Goal: Information Seeking & Learning: Find specific fact

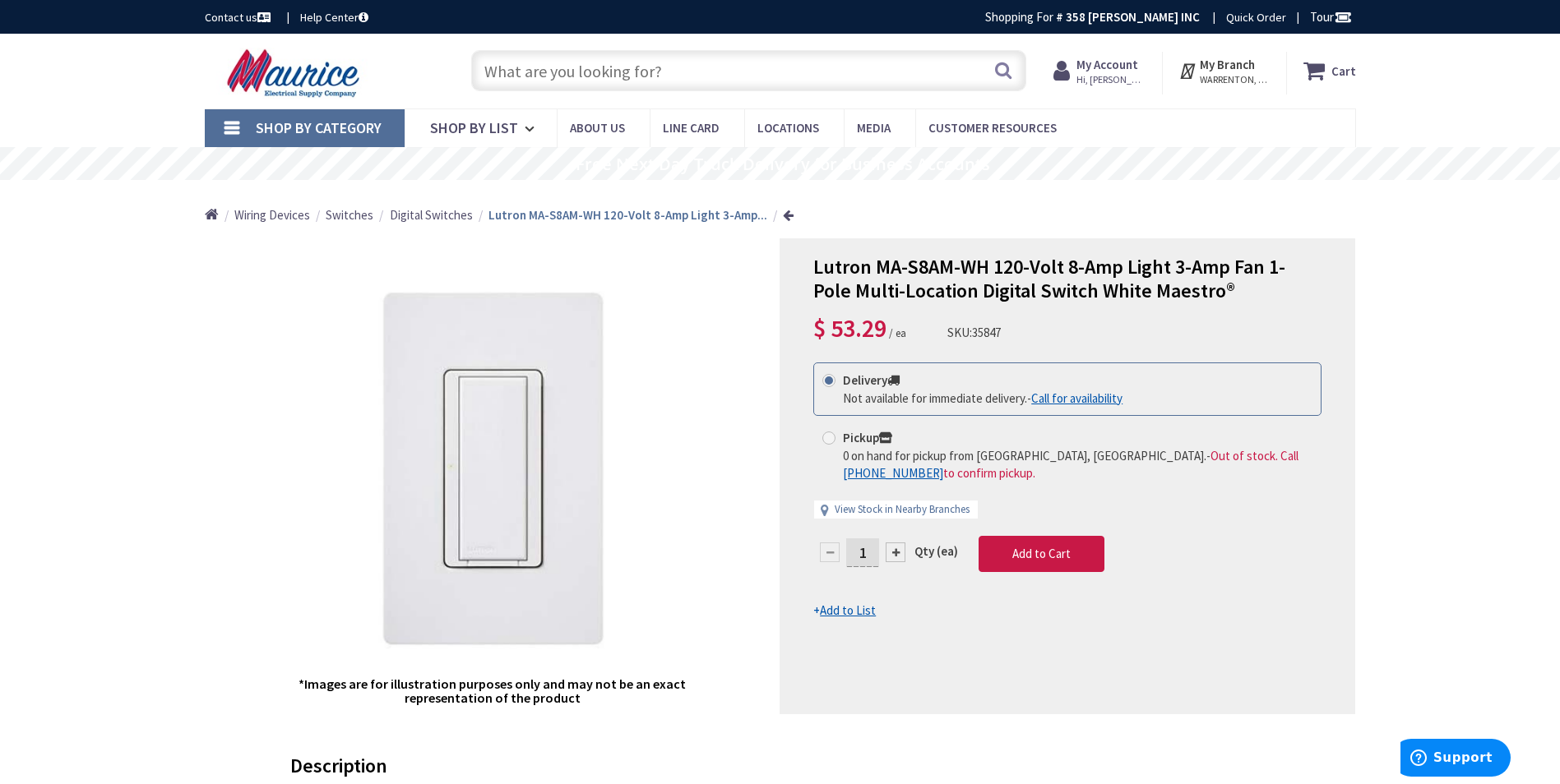
click at [620, 73] on input "text" at bounding box center [749, 71] width 555 height 42
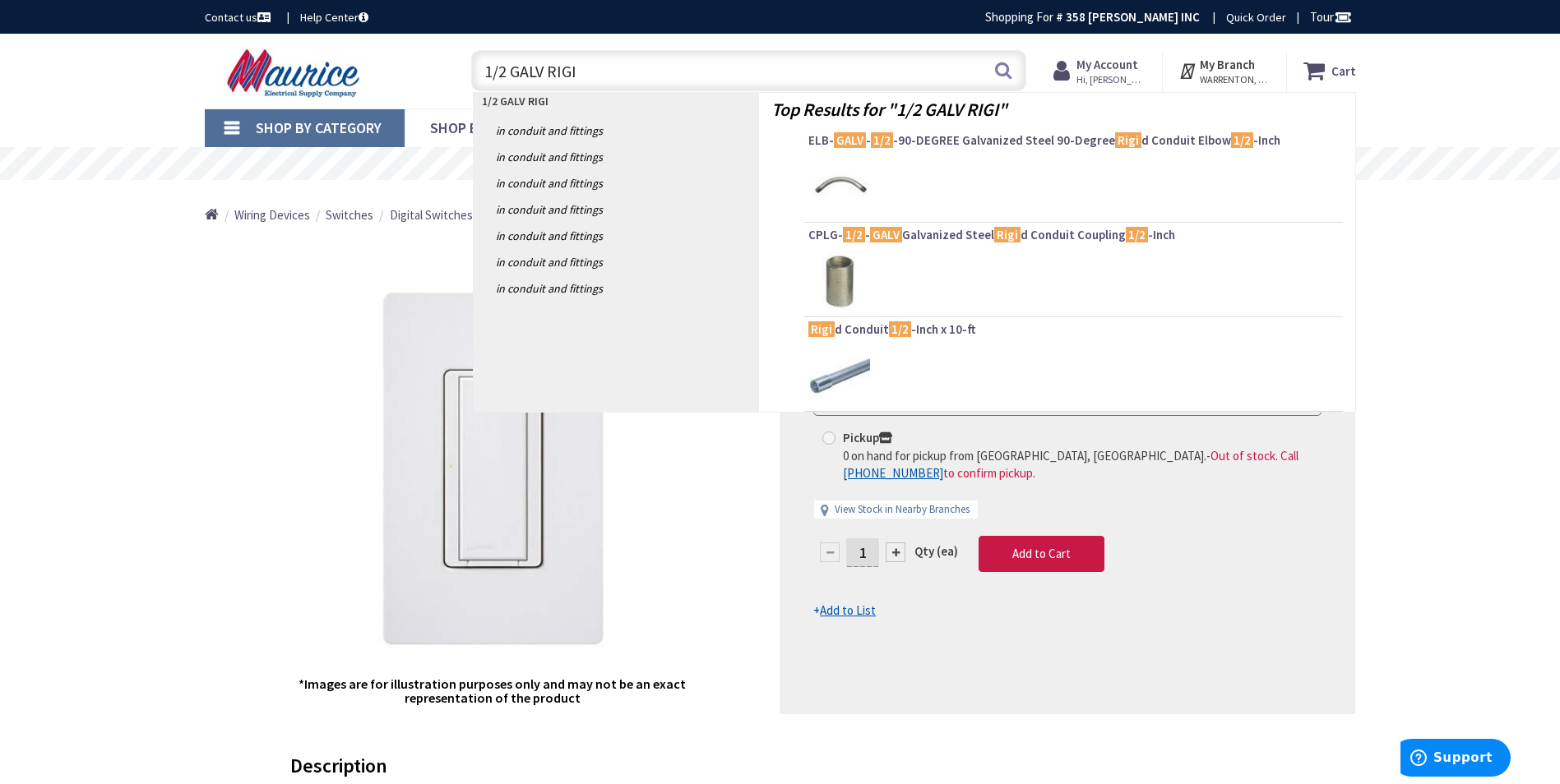
type input "1/2 GALV RIGID"
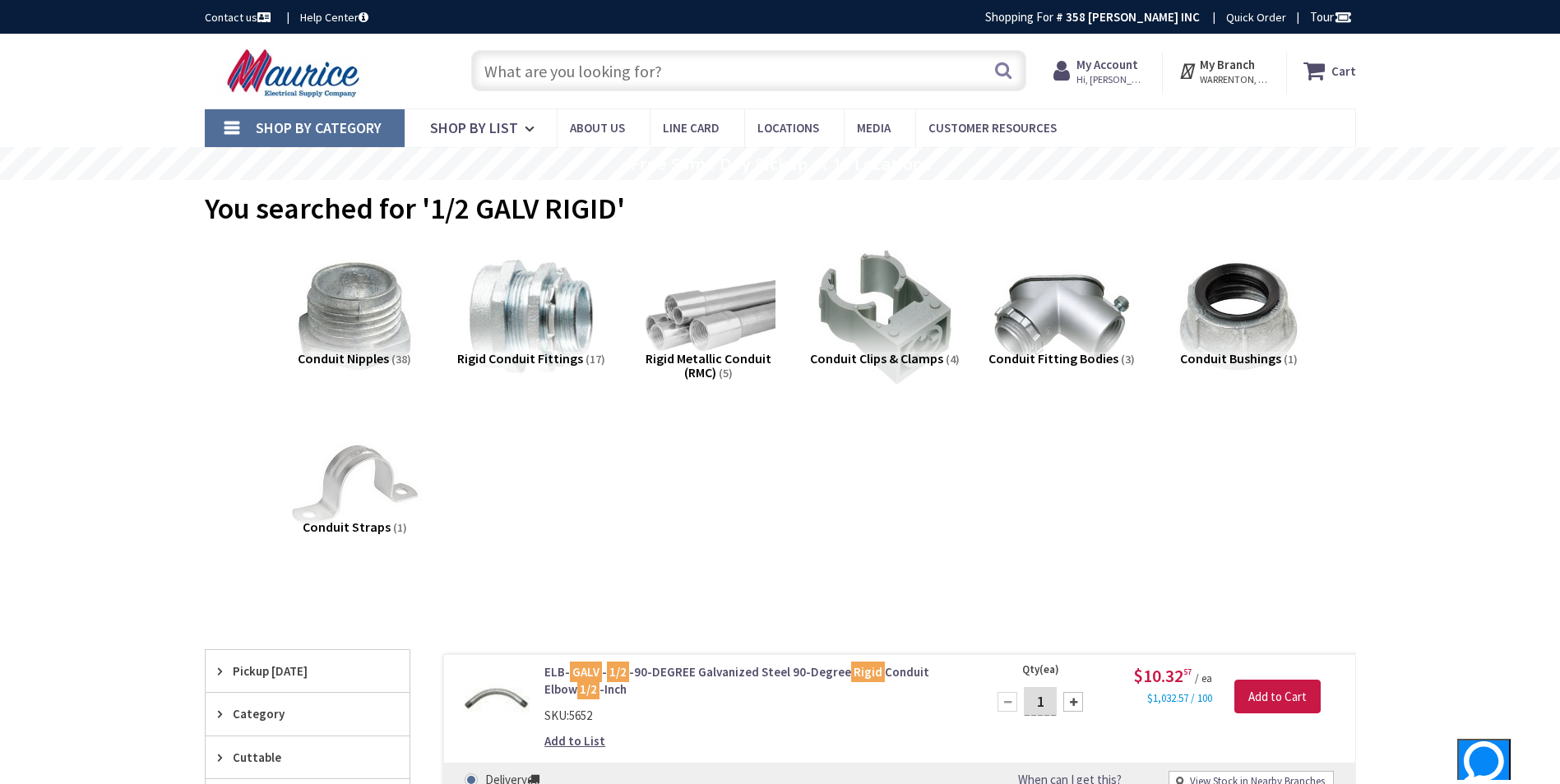
click at [703, 57] on input "text" at bounding box center [749, 71] width 555 height 42
click at [624, 65] on input "text" at bounding box center [749, 71] width 555 height 42
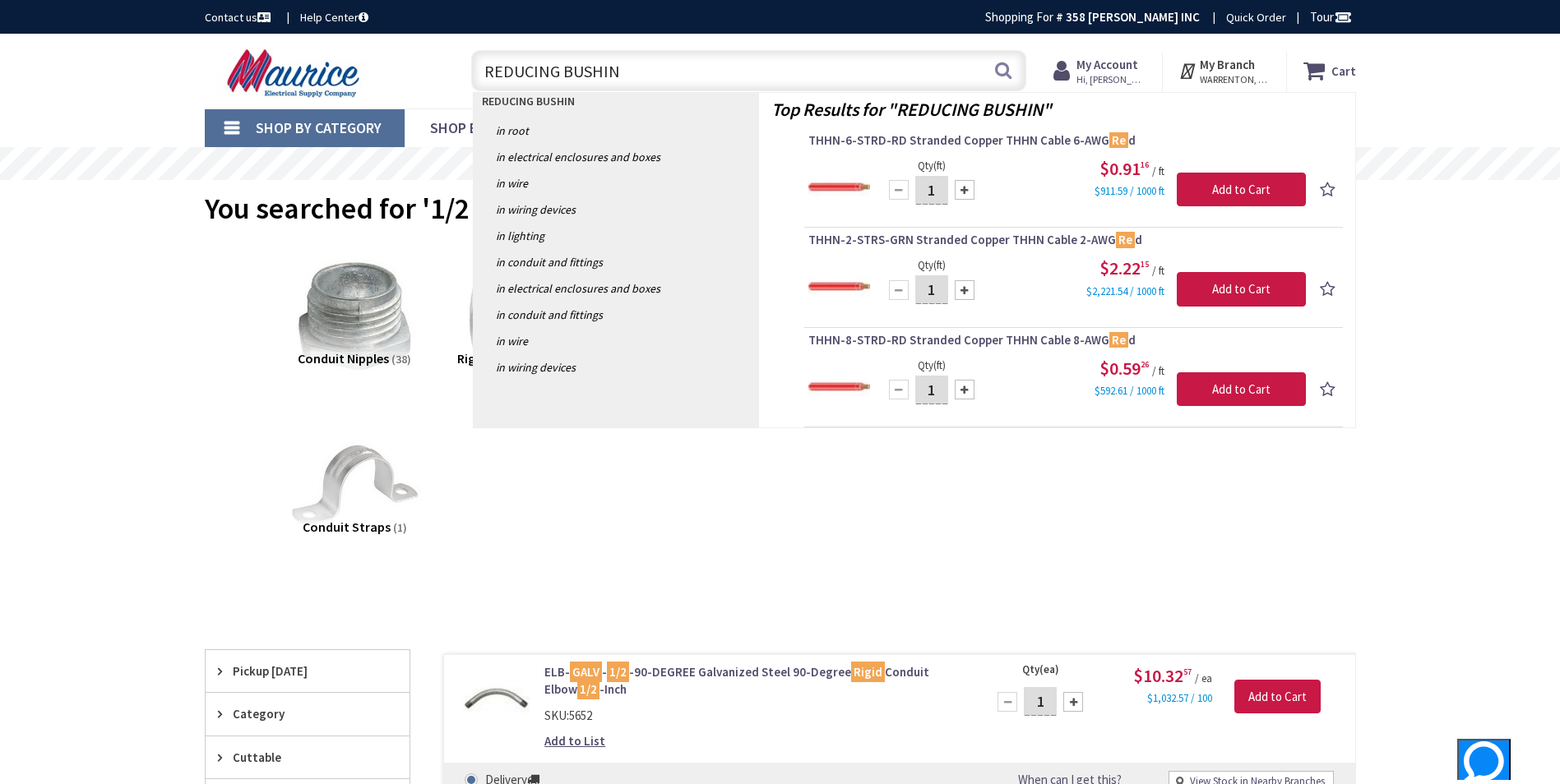
type input "REDUCING BUSHING"
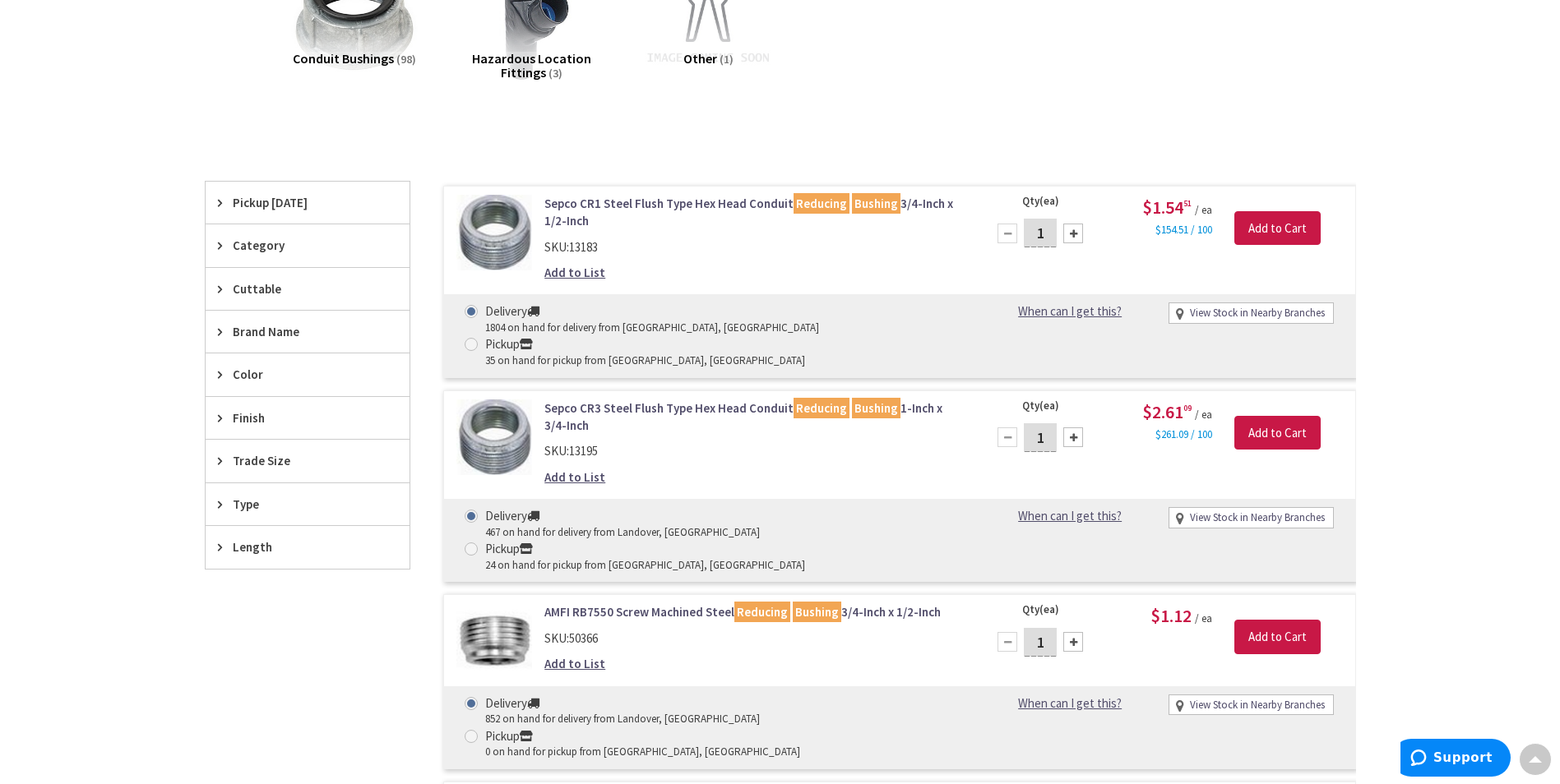
scroll to position [329, 0]
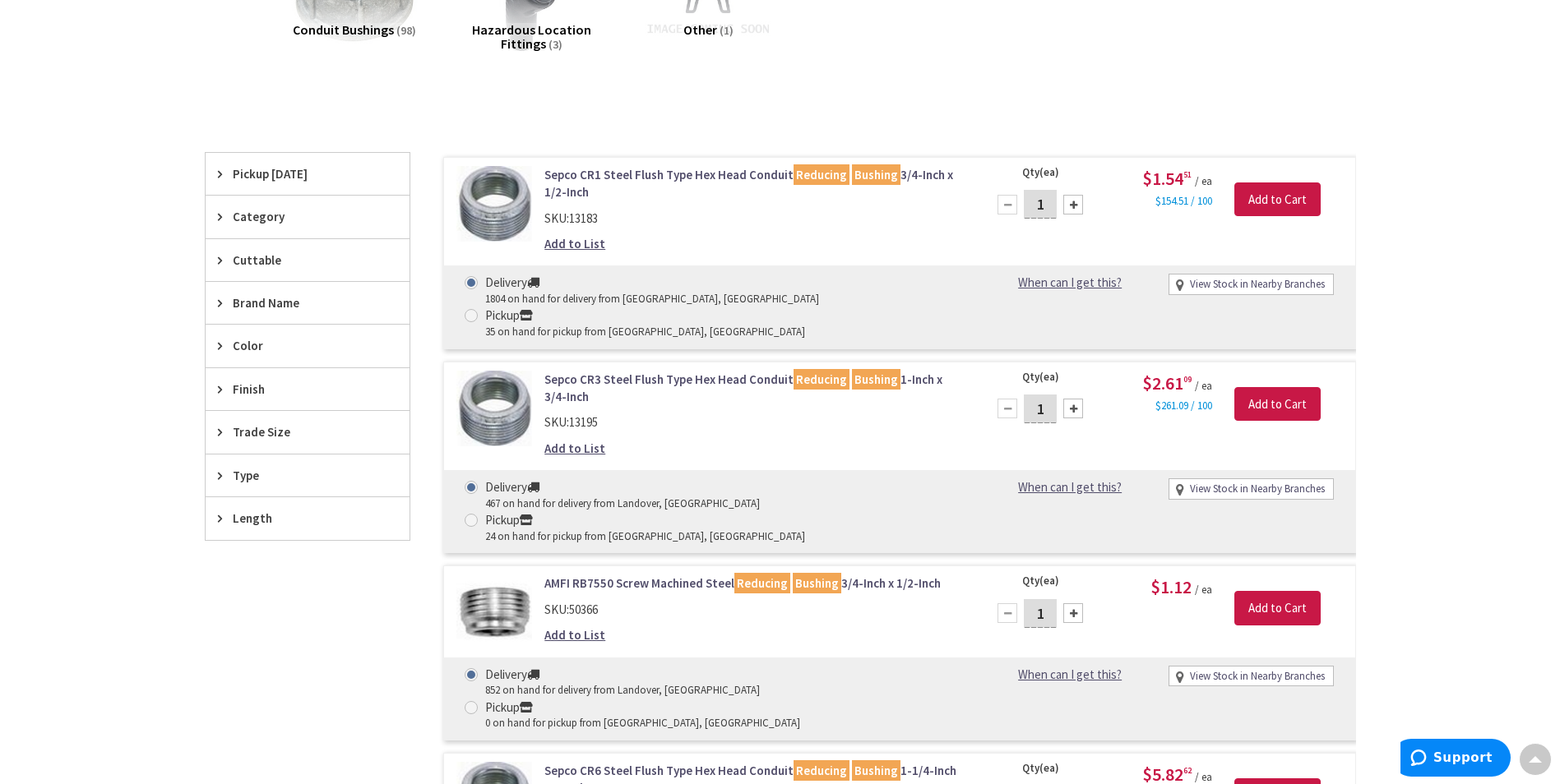
click at [676, 170] on link "Sepco CR1 Steel Flush Type Hex Head Conduit Reducing Bushing 3/4-Inch x 1/2-Inch" at bounding box center [753, 184] width 418 height 35
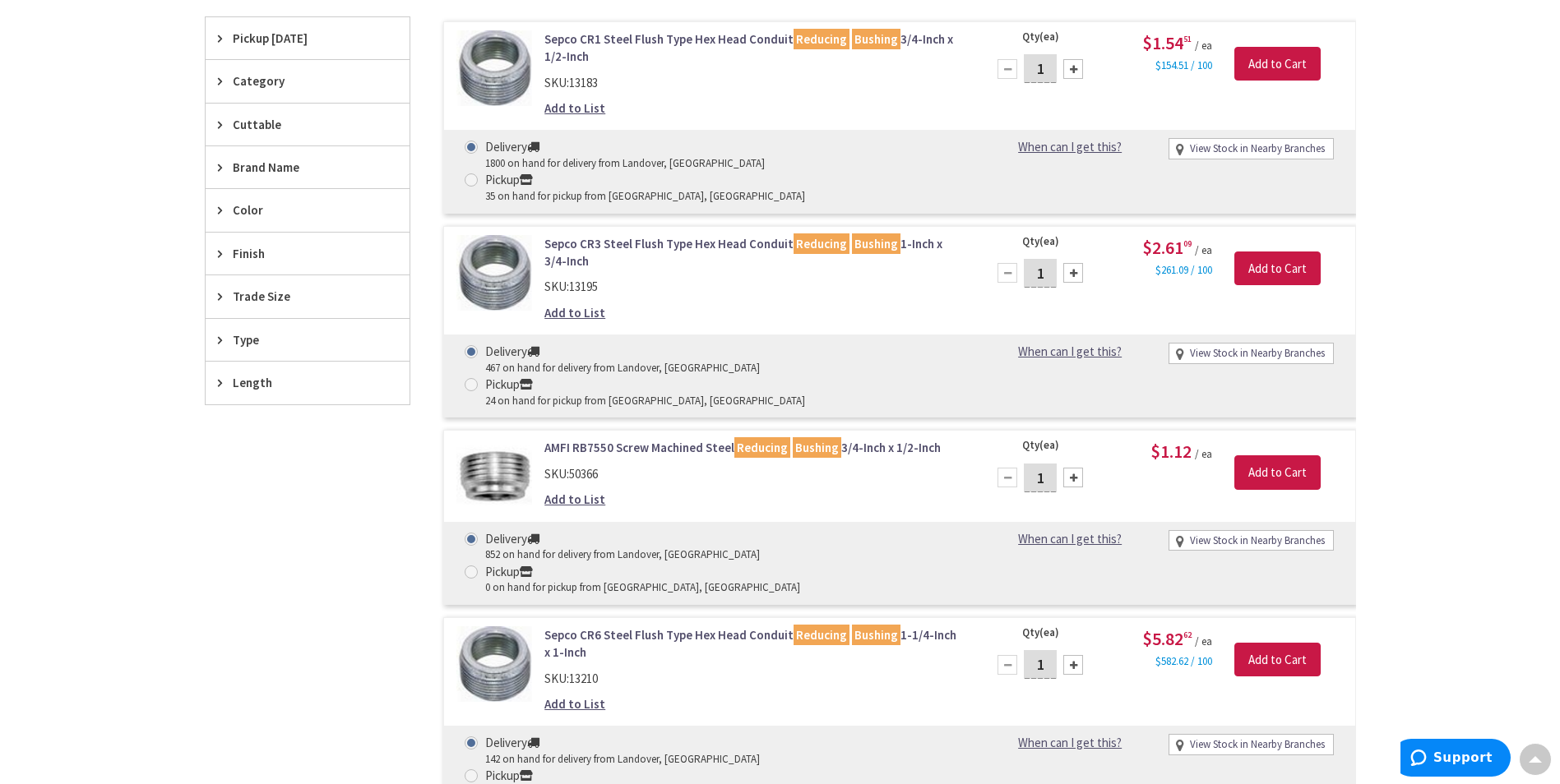
click at [742, 235] on link "Sepco CR3 Steel Flush Type Hex Head Conduit Reducing Bushing 1-Inch x 3/4-Inch" at bounding box center [753, 253] width 418 height 35
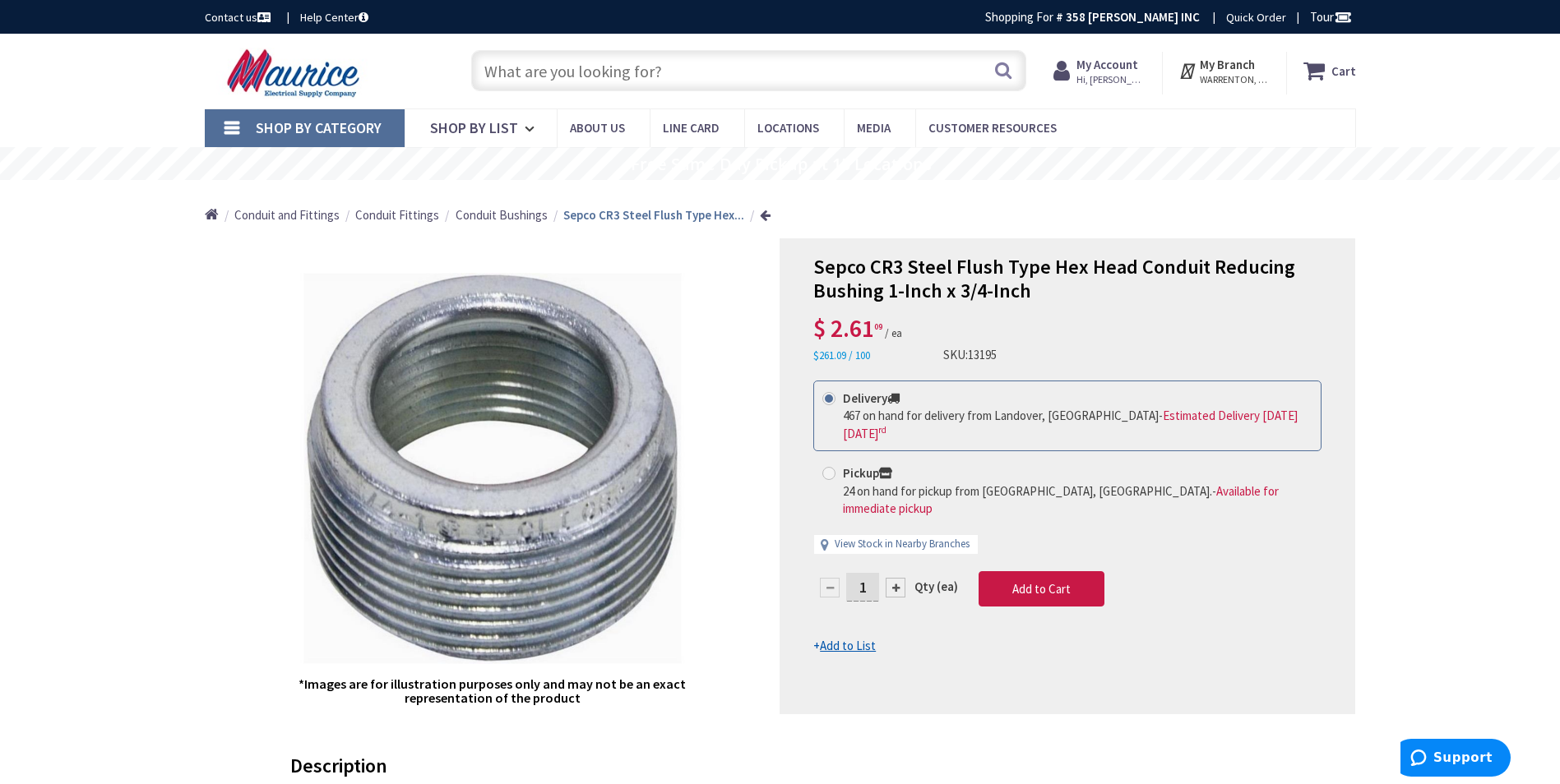
click at [814, 61] on input "text" at bounding box center [749, 71] width 555 height 42
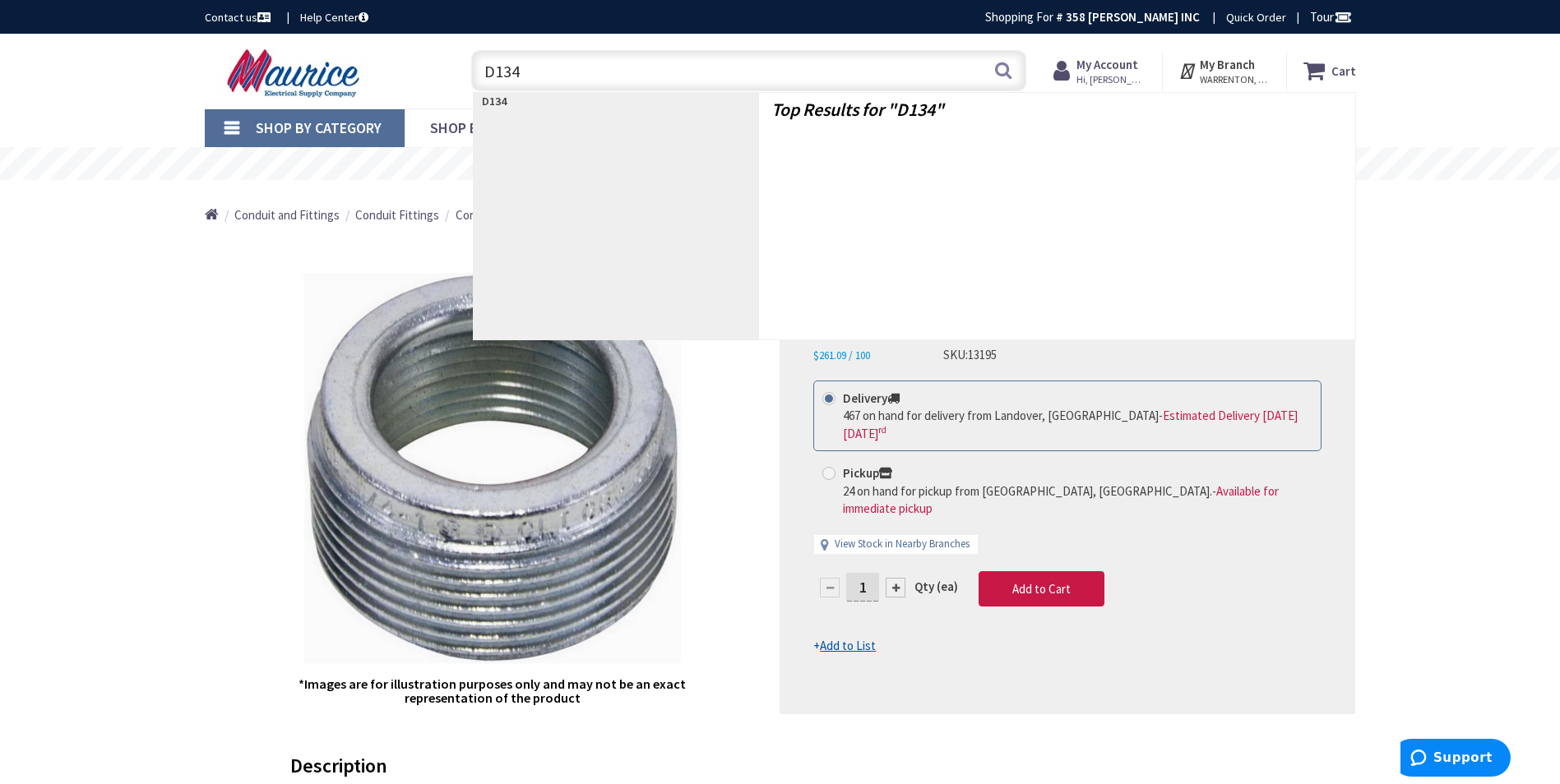
type input "D1340"
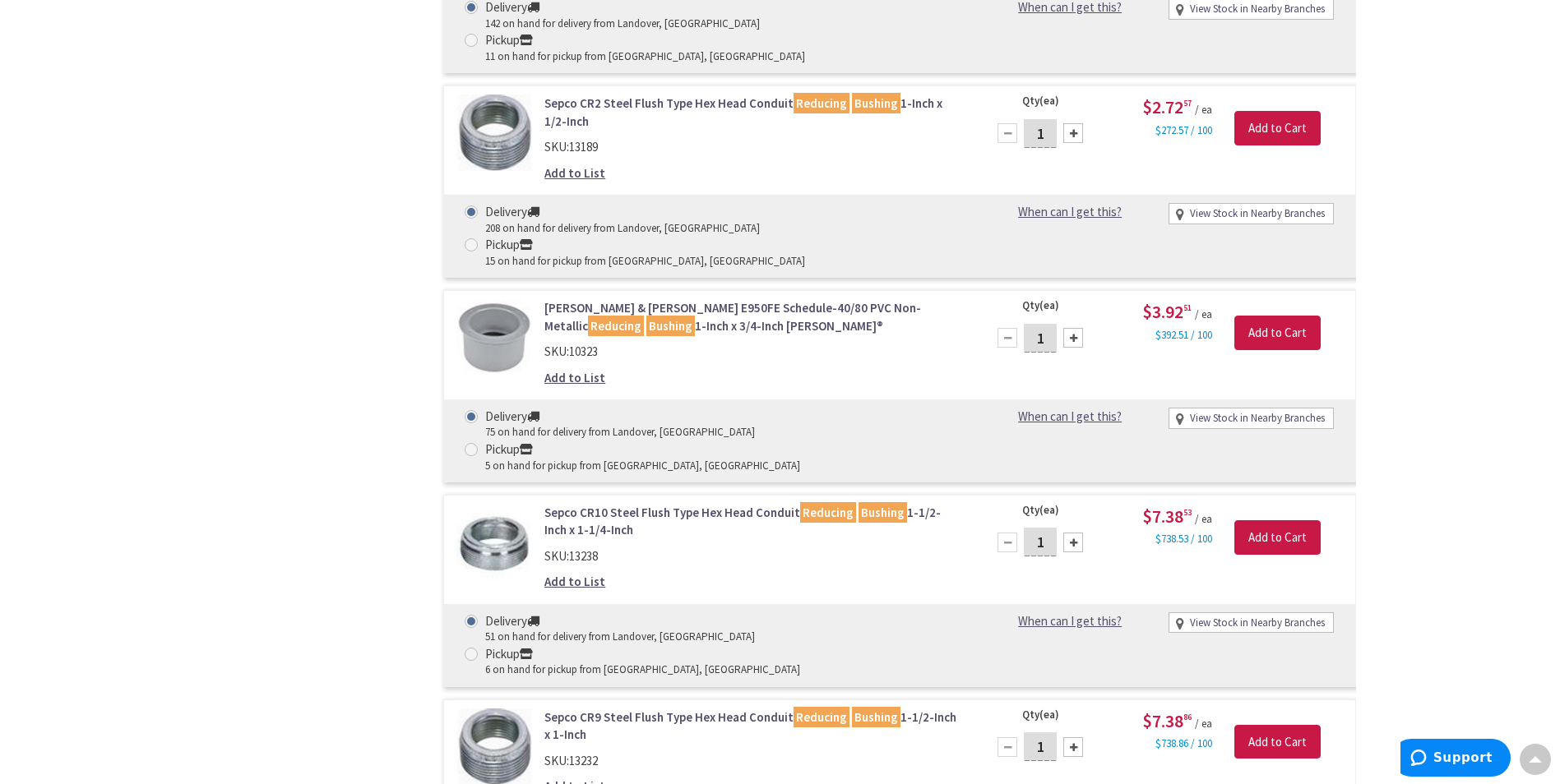
scroll to position [1283, 0]
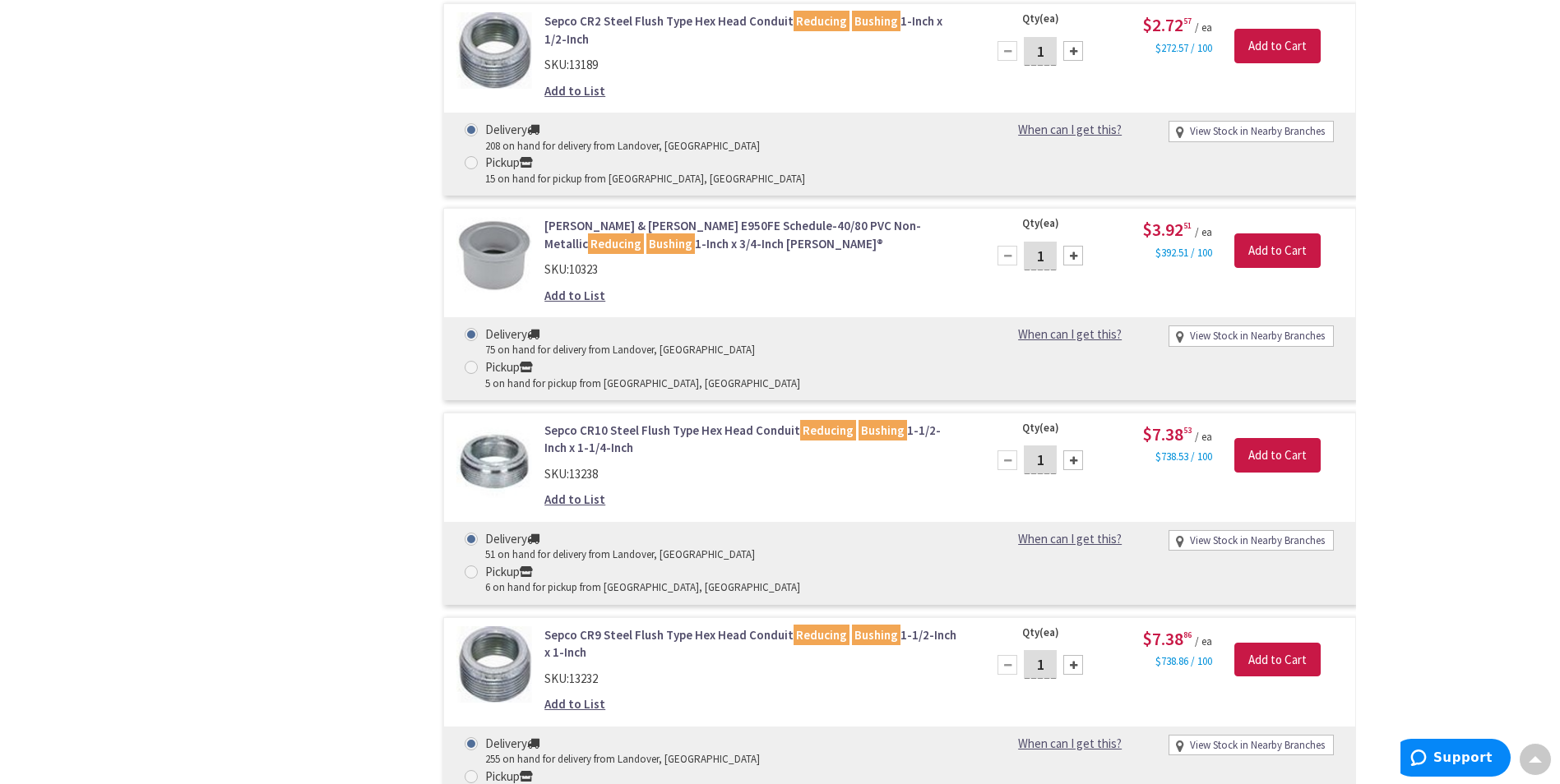
click at [744, 627] on link "Sepco CR9 Steel Flush Type Hex Head Conduit Reducing Bushing 1-1/2-Inch x 1-Inch" at bounding box center [753, 644] width 418 height 35
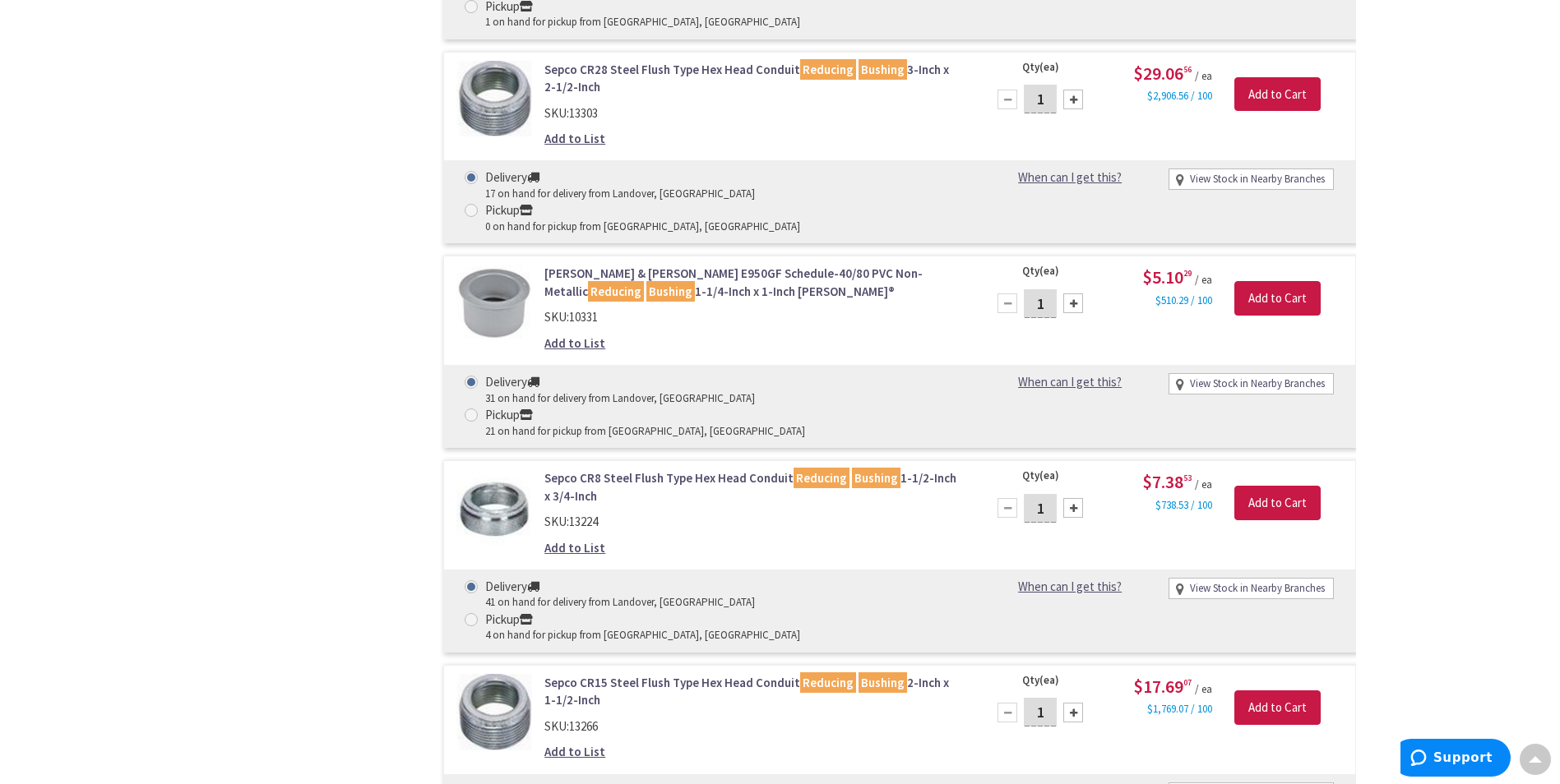
scroll to position [2055, 0]
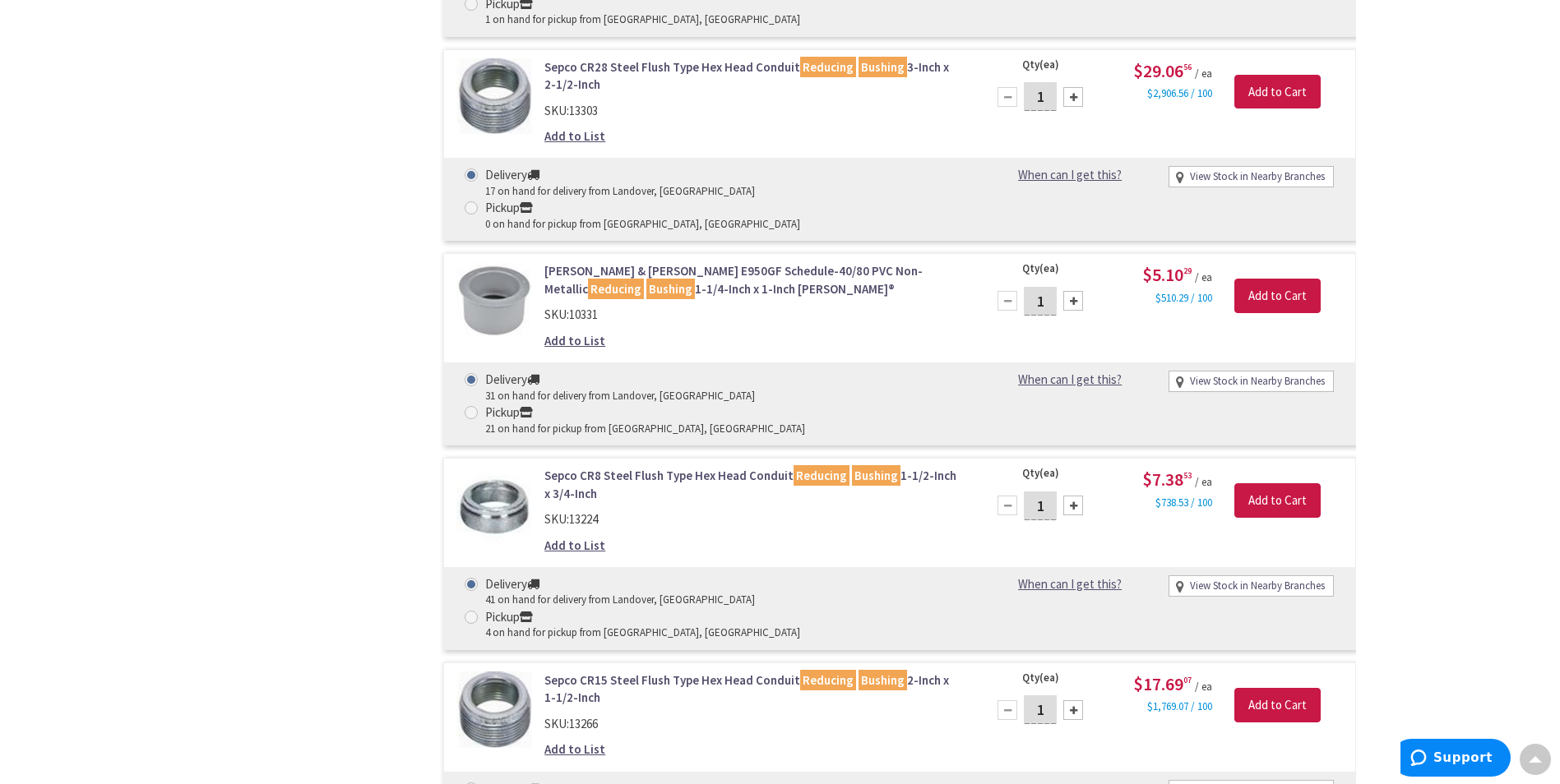
click at [759, 672] on link "Sepco CR15 Steel Flush Type Hex Head Conduit Reducing Bushing 2-Inch x 1-1/2-In…" at bounding box center [753, 689] width 418 height 35
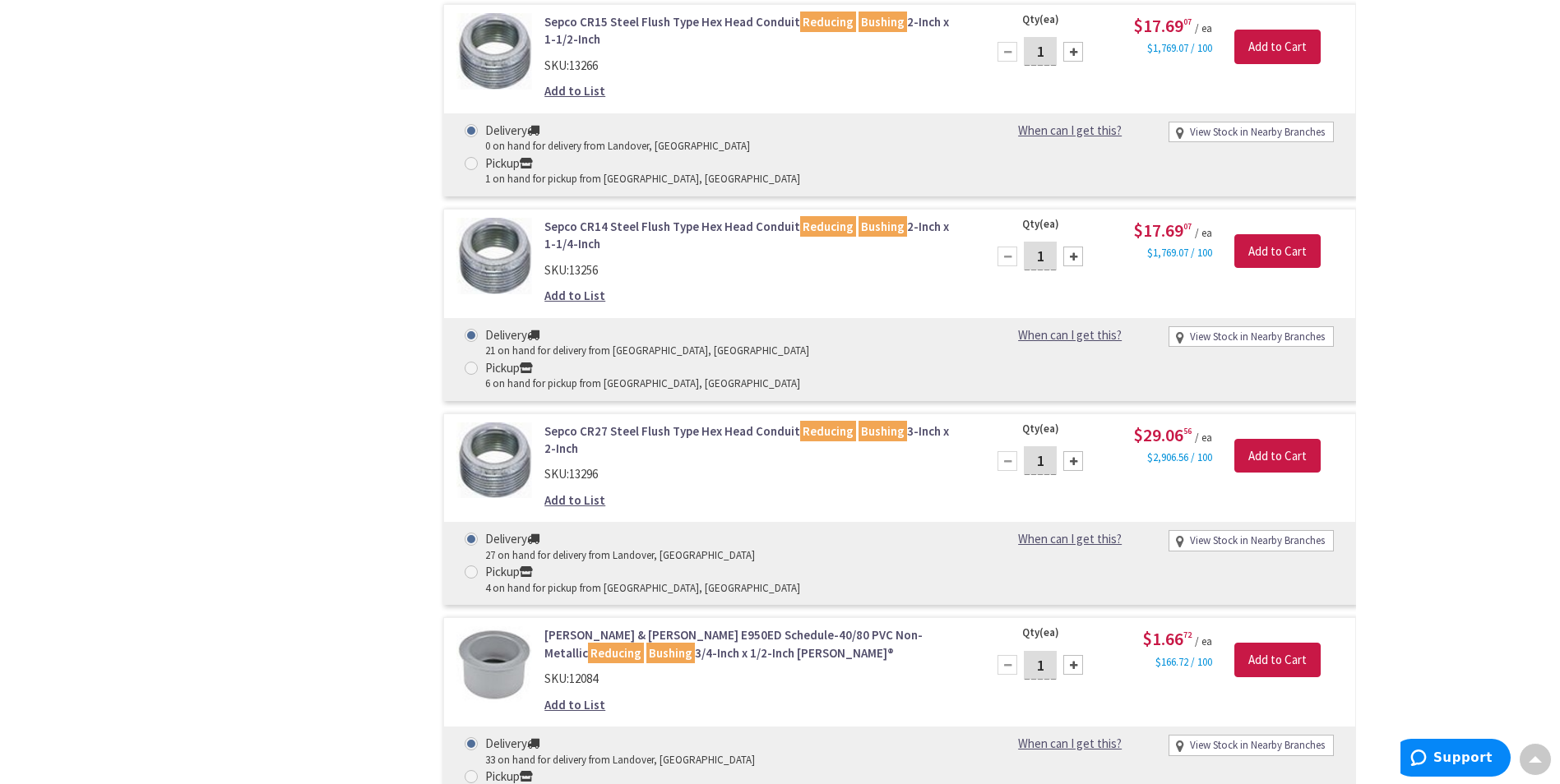
scroll to position [2718, 0]
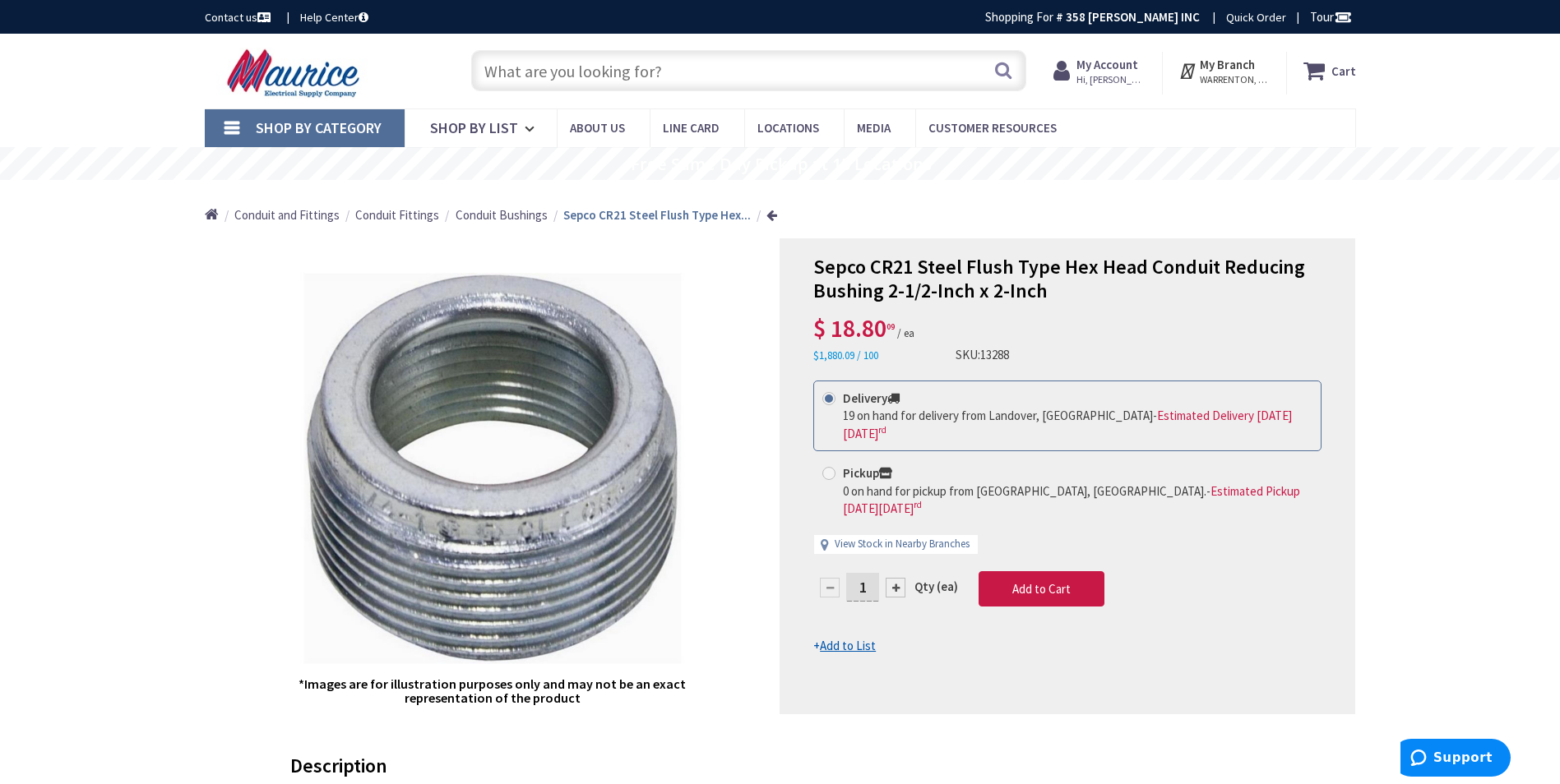
drag, startPoint x: 629, startPoint y: 42, endPoint x: 629, endPoint y: 53, distance: 11.0
click at [629, 45] on div "Skip to Content Toggle Nav Search Cart My Cart Close" at bounding box center [780, 71] width 1234 height 75
click at [629, 53] on input "text" at bounding box center [749, 71] width 555 height 42
click at [629, 65] on input "text" at bounding box center [749, 71] width 555 height 42
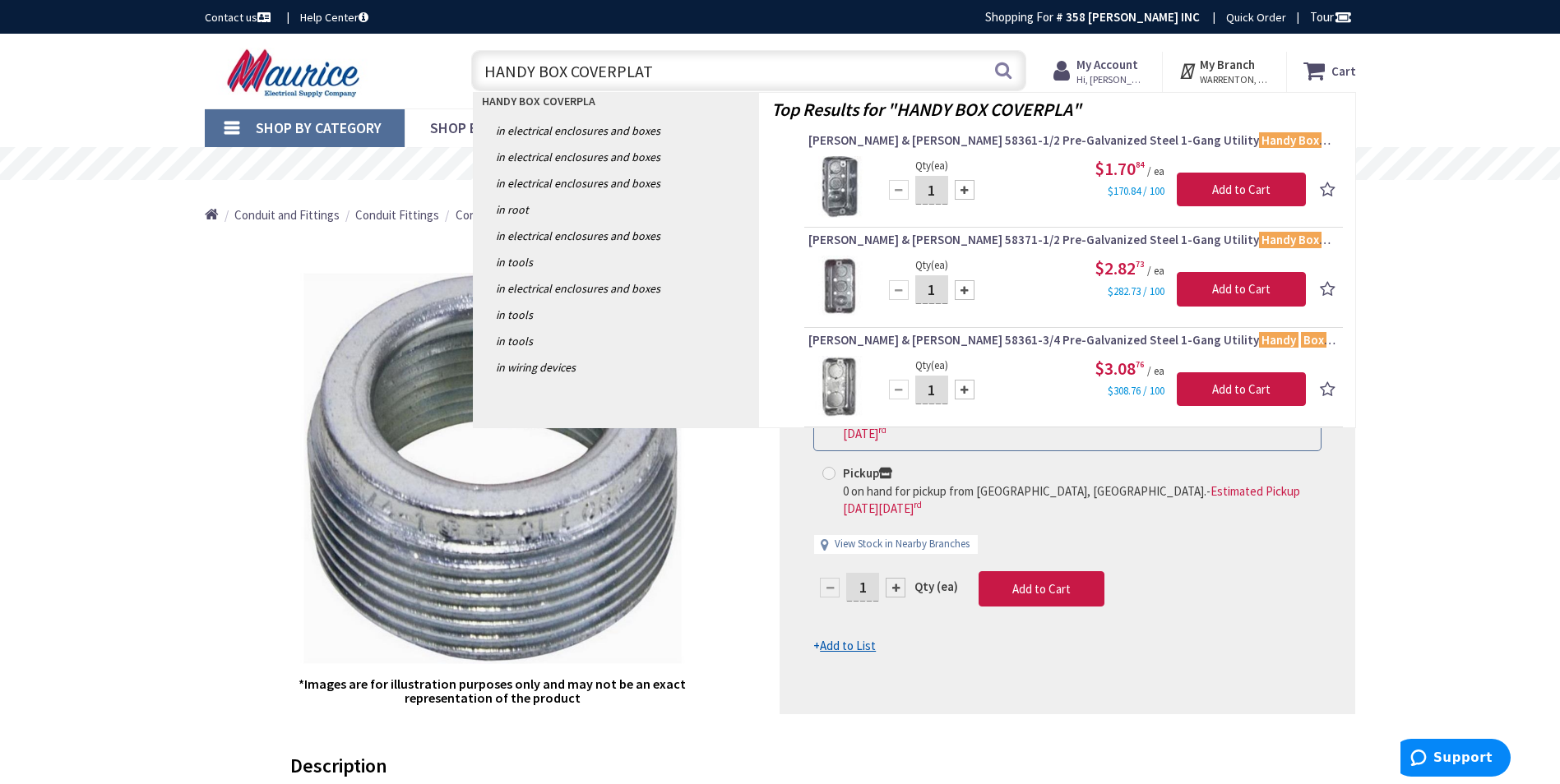
type input "HANDY BOX COVERPLATE"
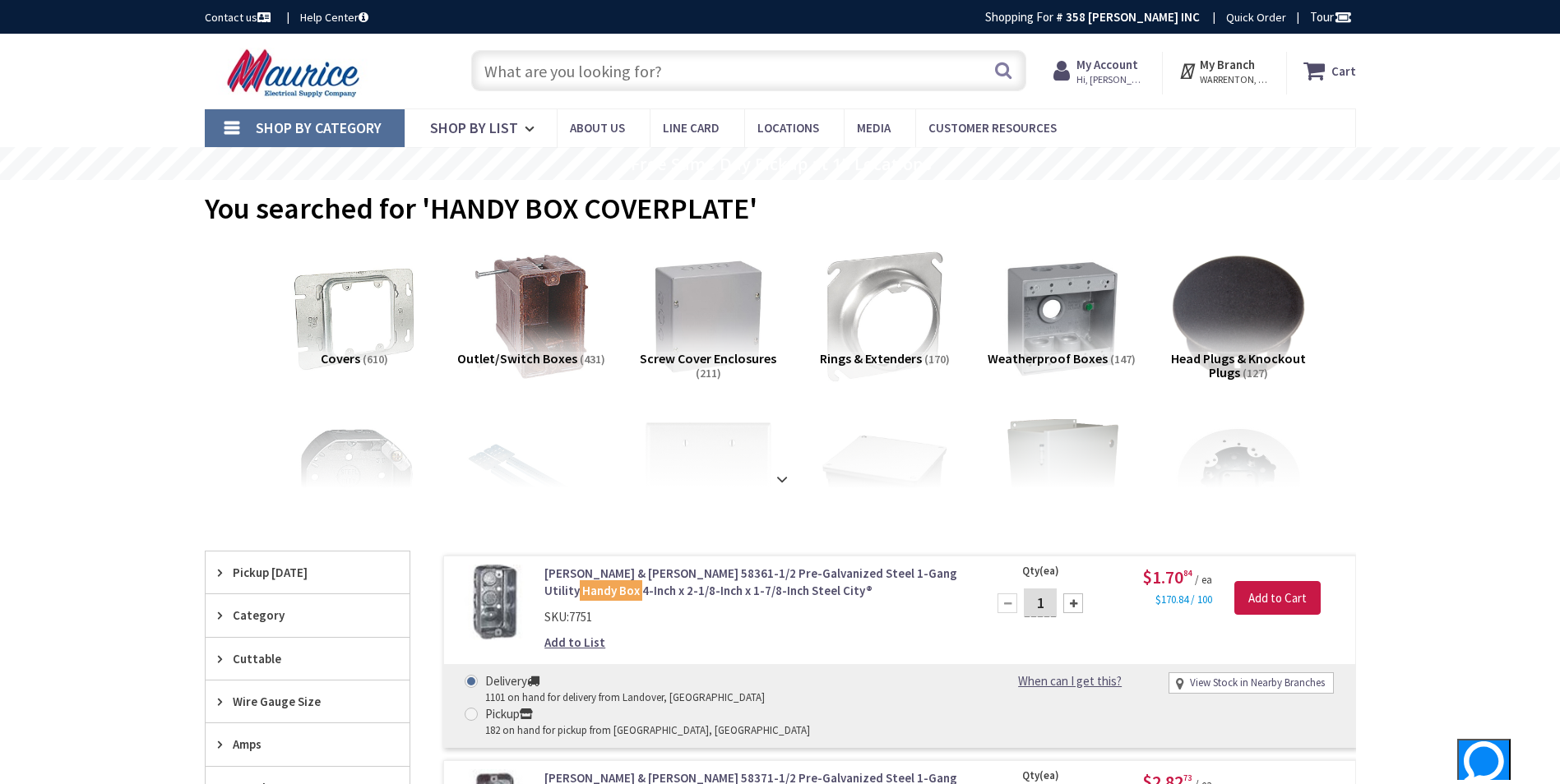
click at [780, 80] on input "text" at bounding box center [749, 71] width 555 height 42
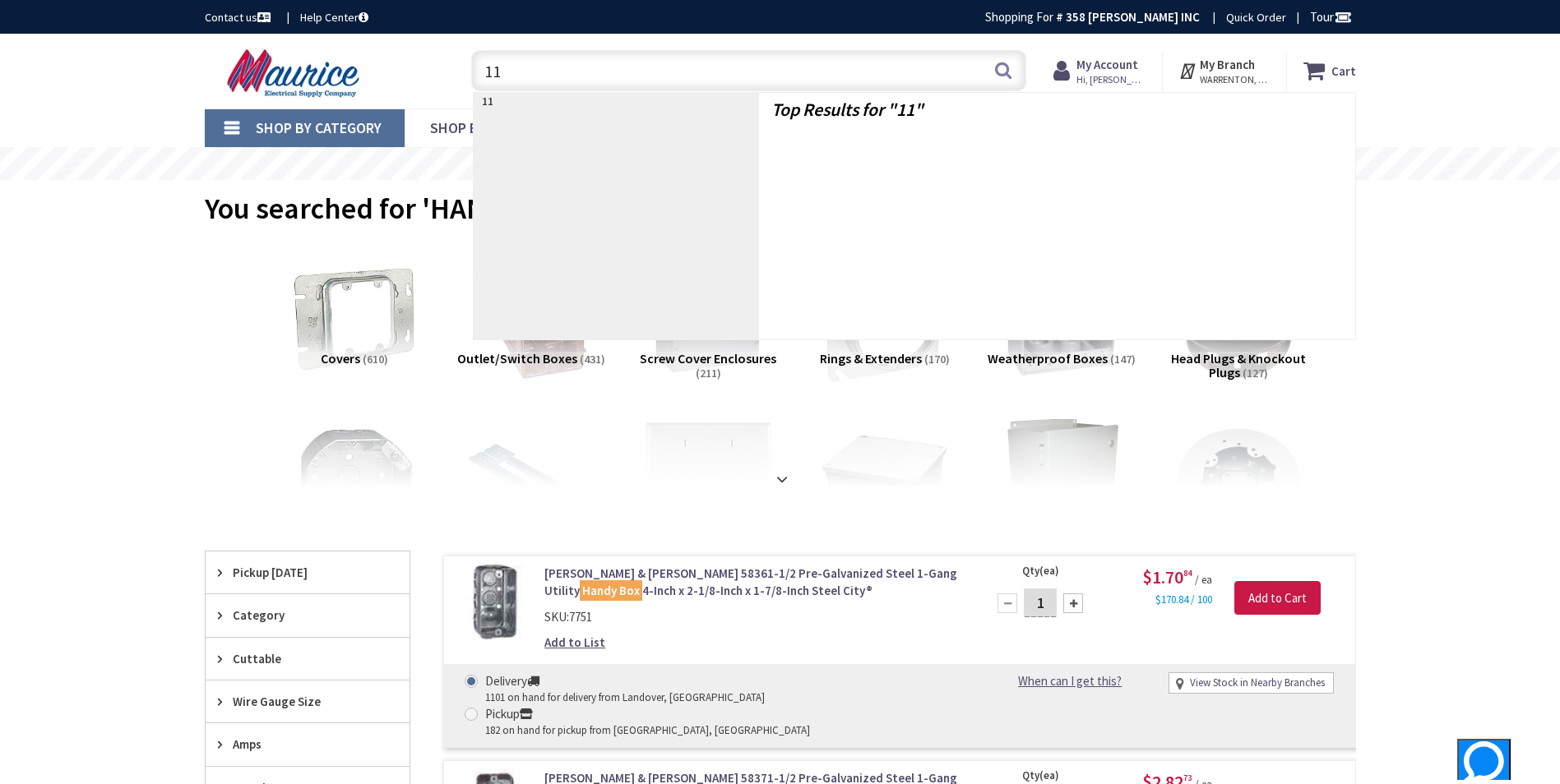
type input "11B"
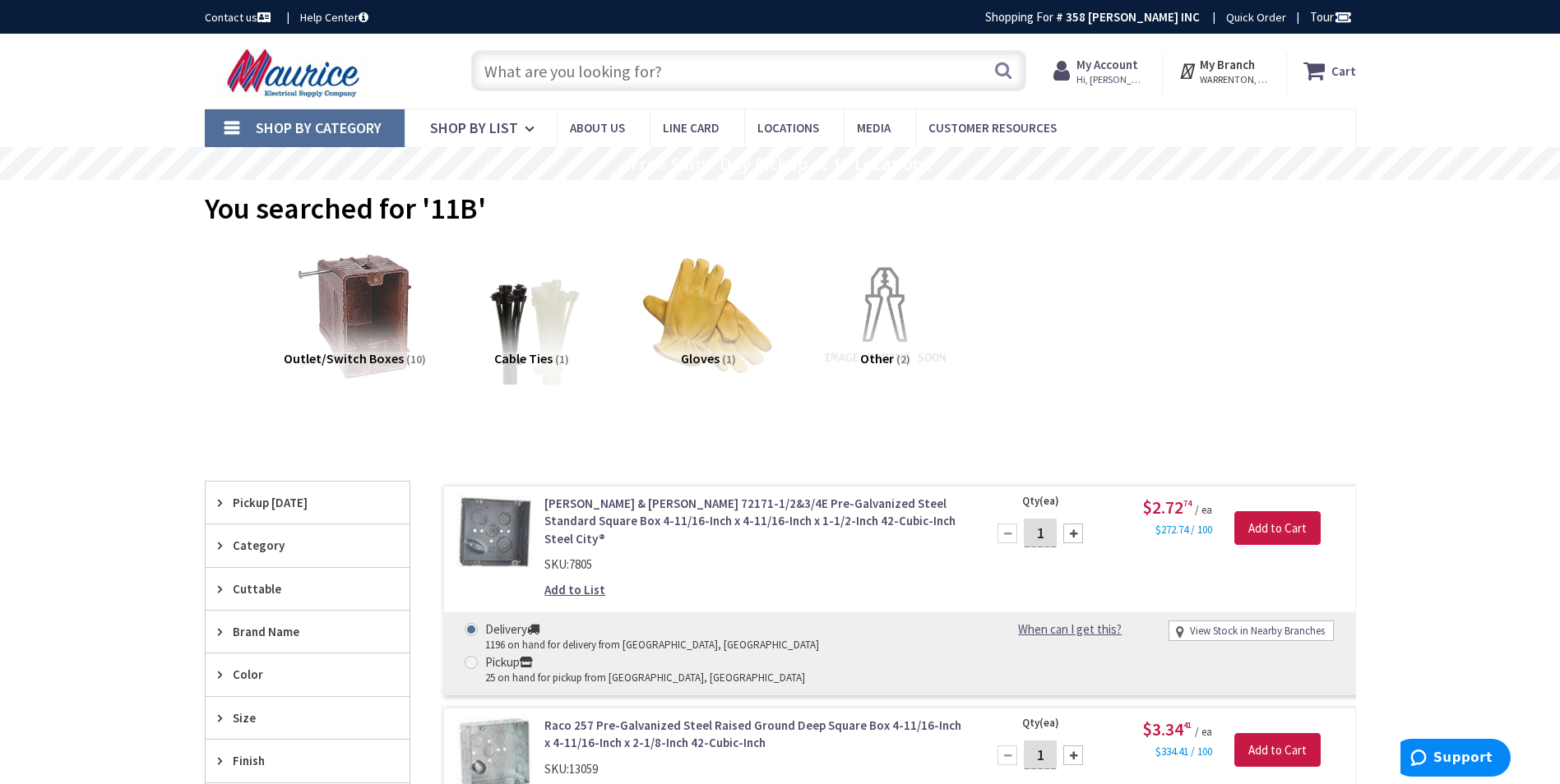
click at [682, 80] on input "text" at bounding box center [749, 71] width 555 height 42
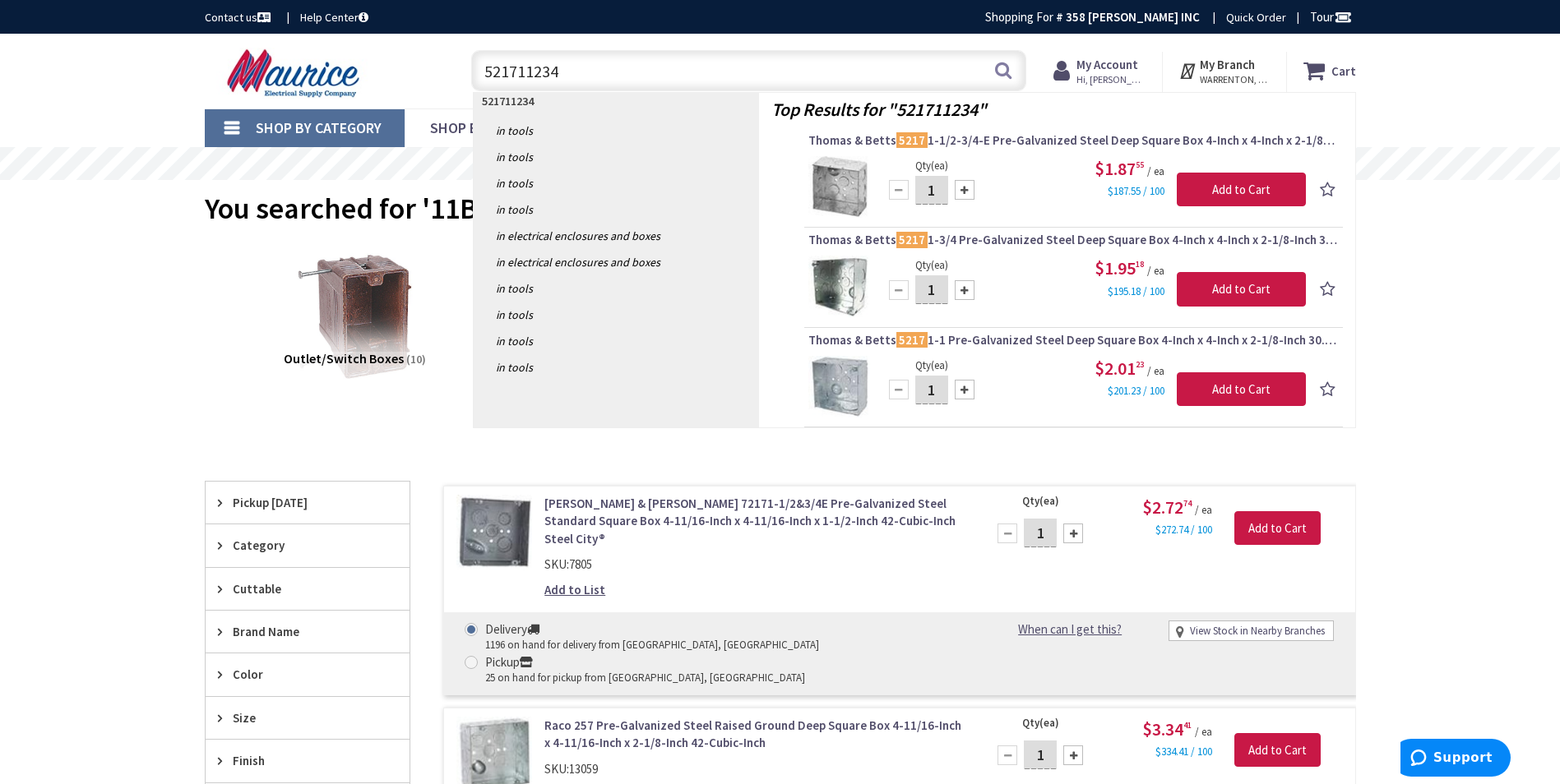
type input "521711234E"
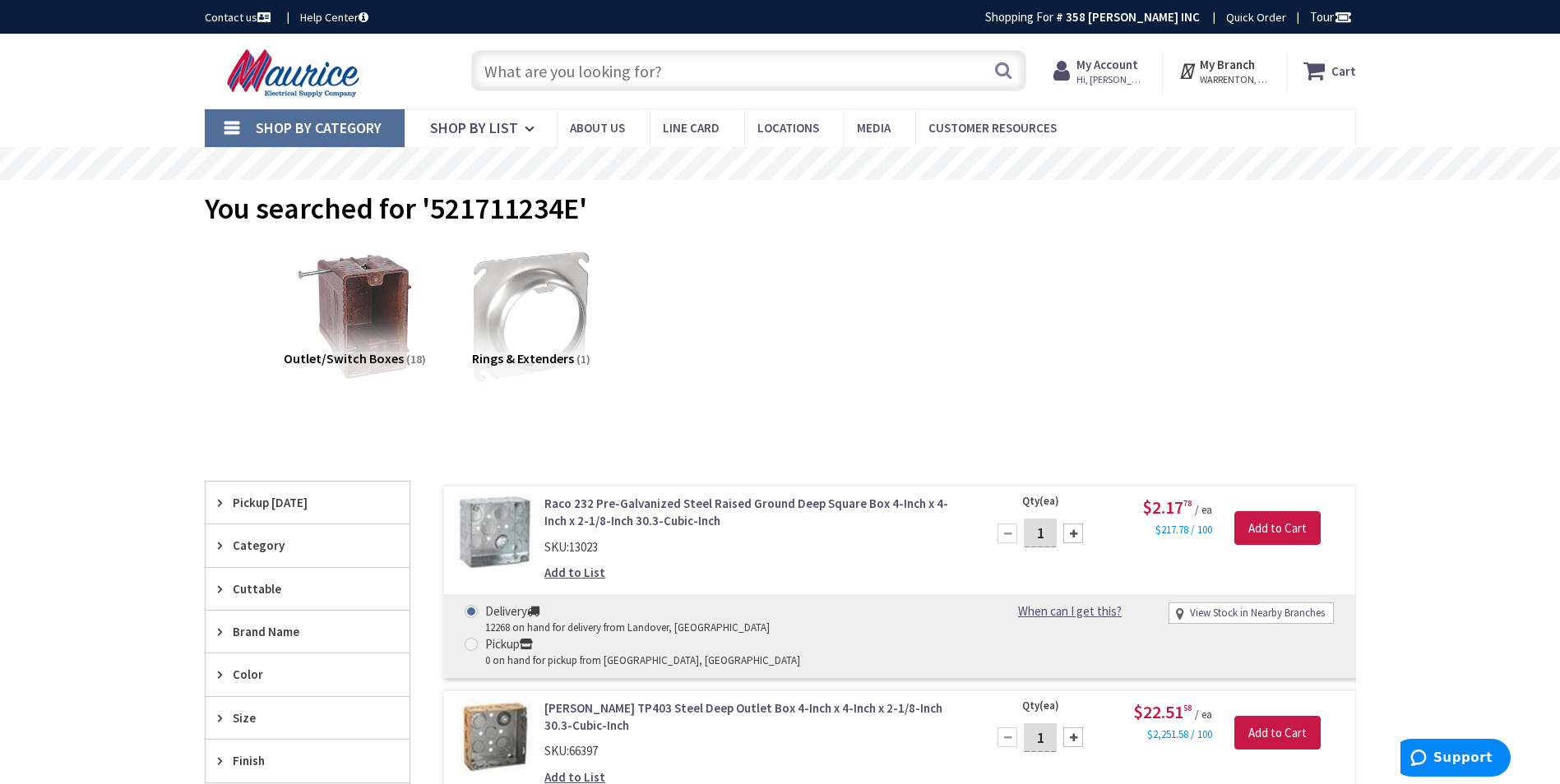
click at [737, 88] on input "text" at bounding box center [749, 71] width 555 height 42
type input "521711234E"
